Goal: Information Seeking & Learning: Learn about a topic

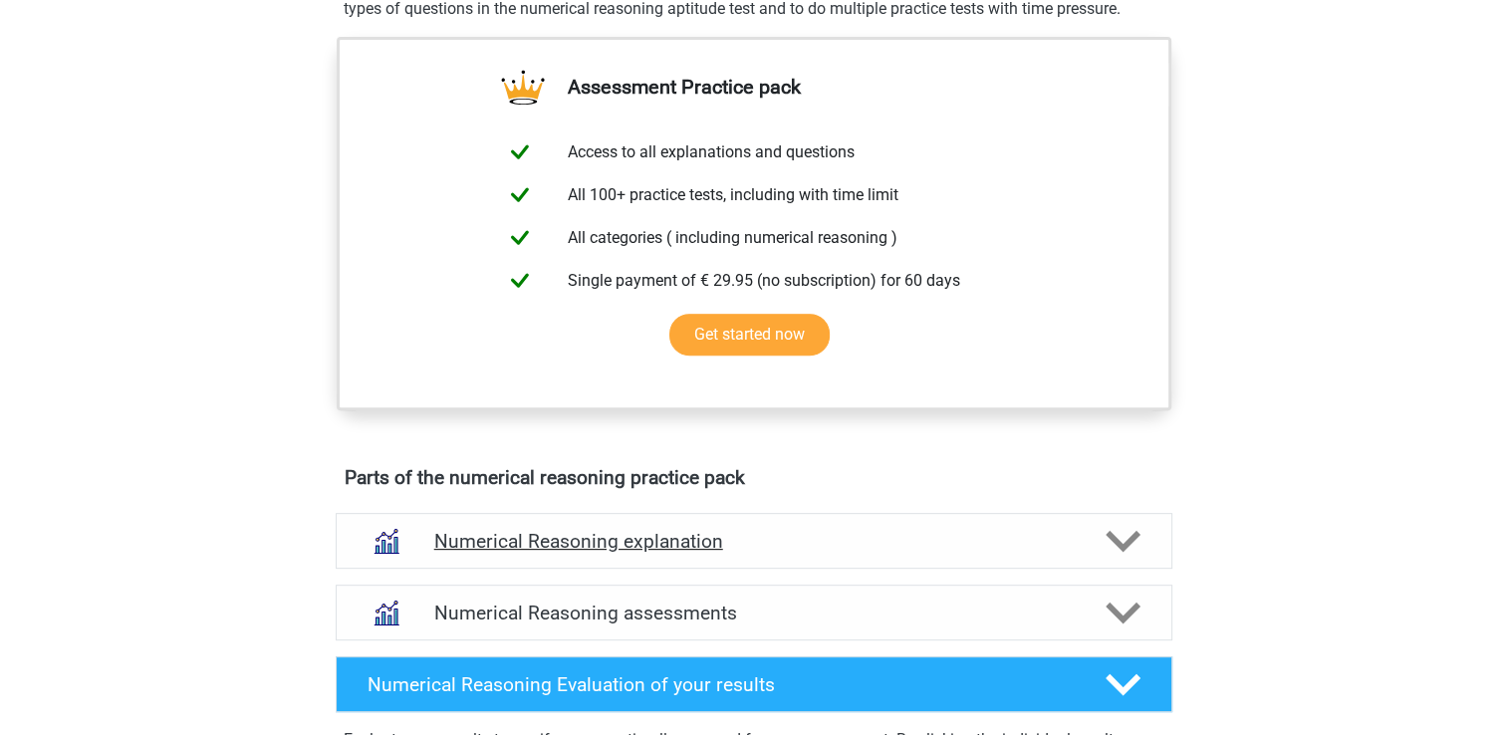
scroll to position [896, 0]
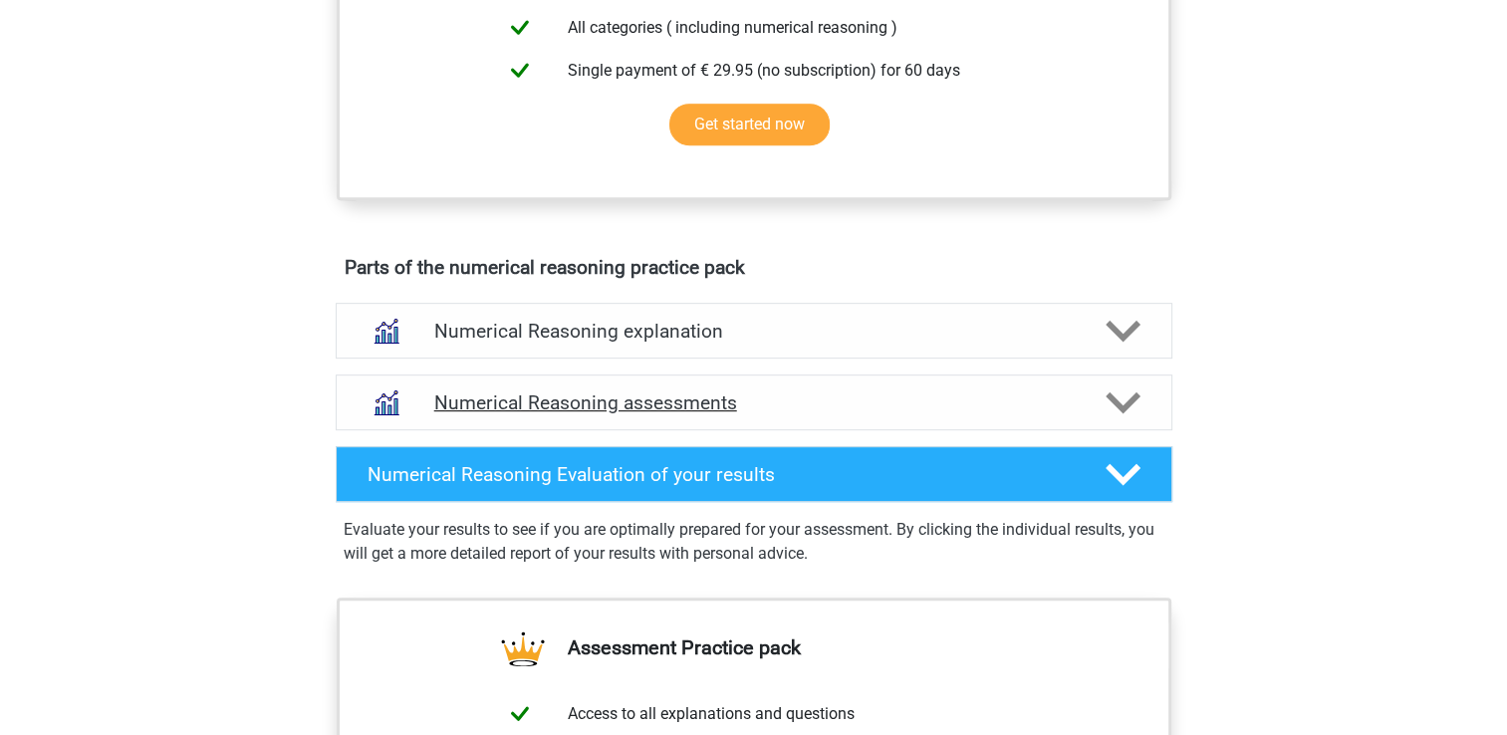
click at [578, 414] on h4 "Numerical Reasoning assessments" at bounding box center [753, 402] width 639 height 23
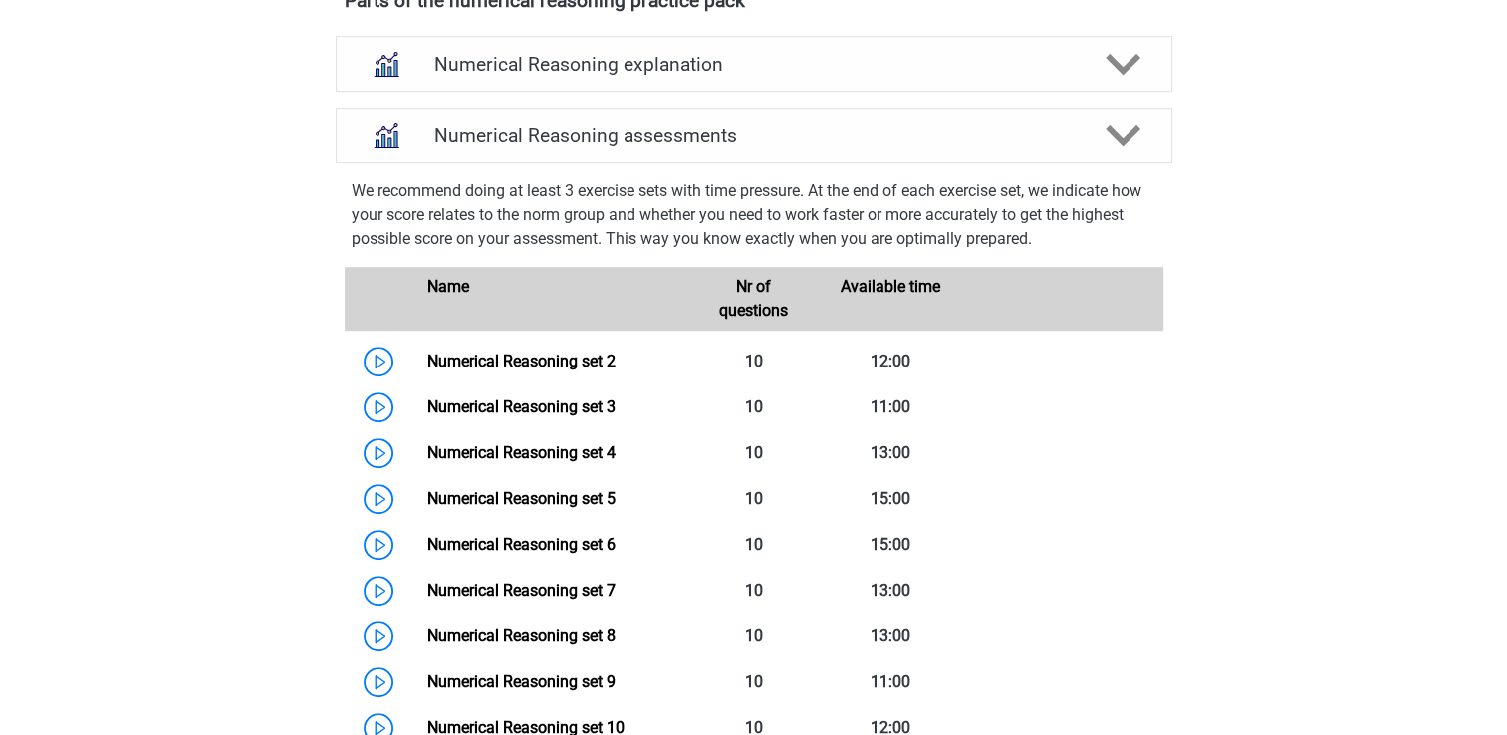
scroll to position [1394, 0]
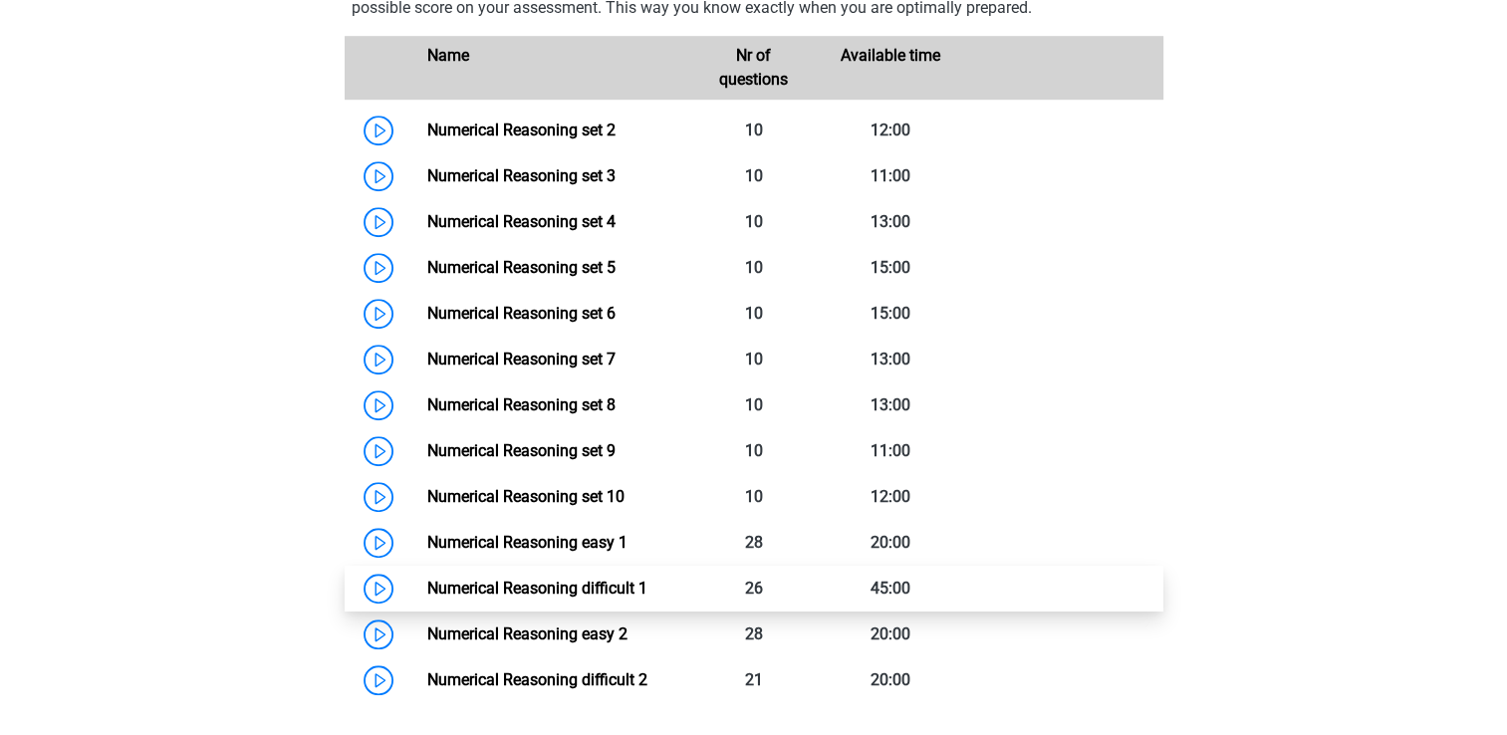
click at [550, 597] on link "Numerical Reasoning difficult 1" at bounding box center [537, 588] width 220 height 19
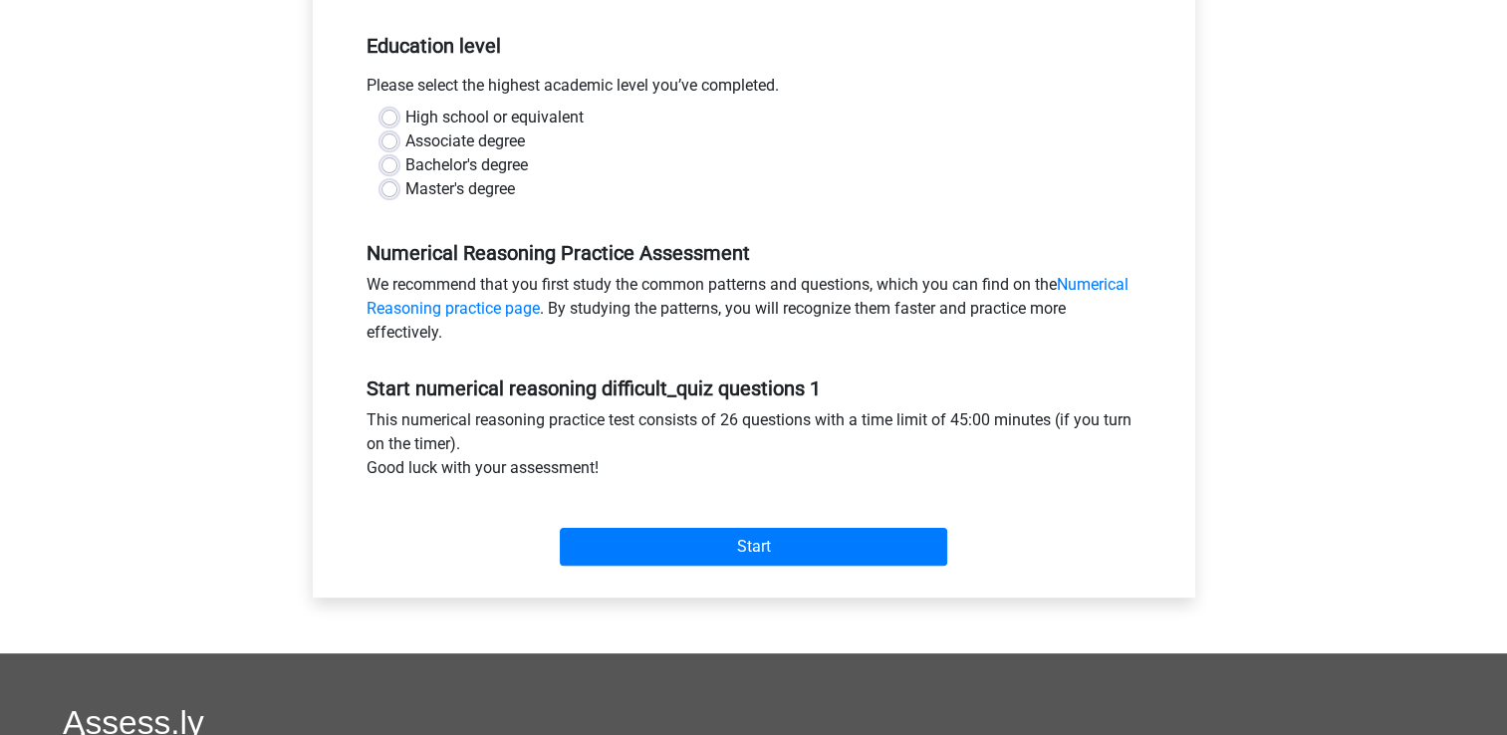
scroll to position [498, 0]
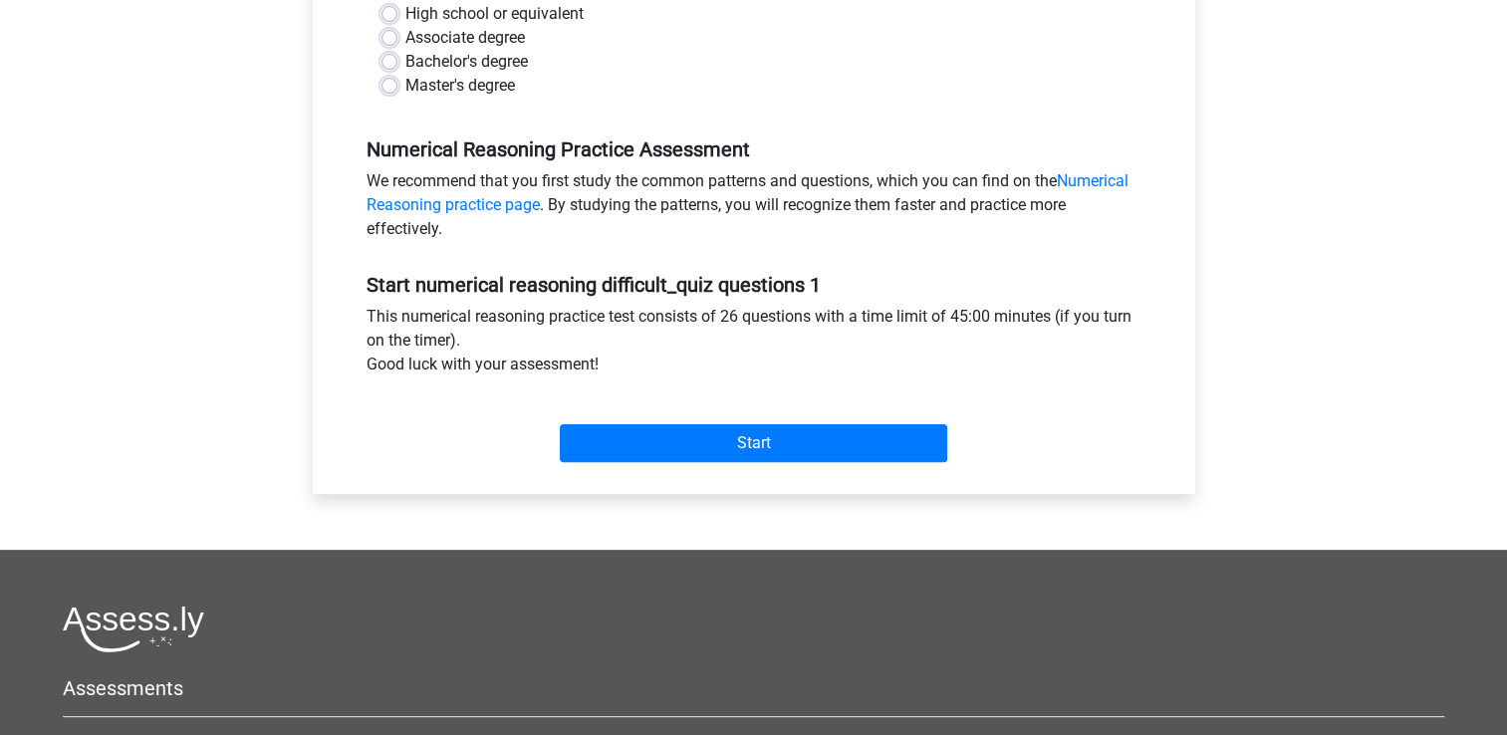
click at [897, 313] on div "This numerical reasoning practice test consists of 26 questions with a time lim…" at bounding box center [754, 345] width 805 height 80
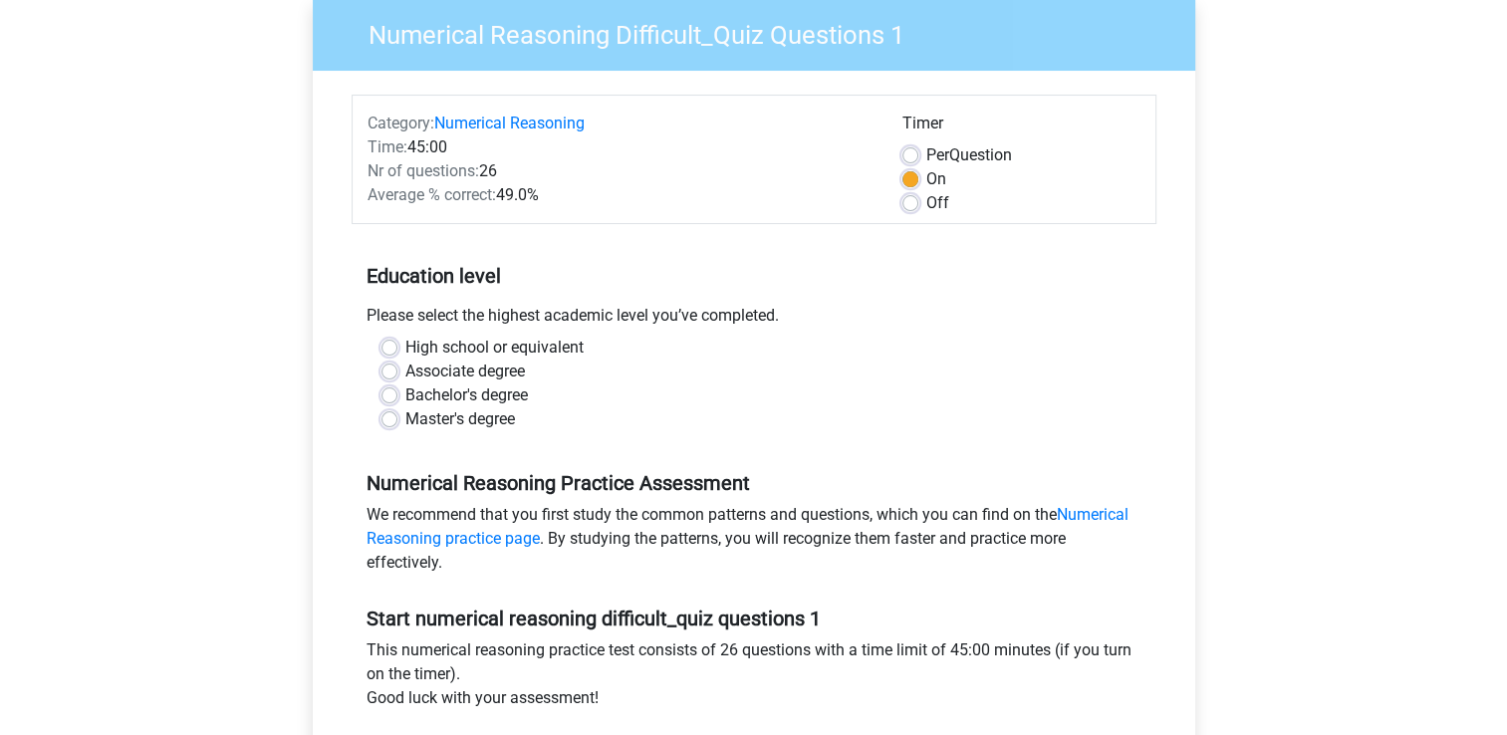
scroll to position [199, 0]
